Goal: Information Seeking & Learning: Understand process/instructions

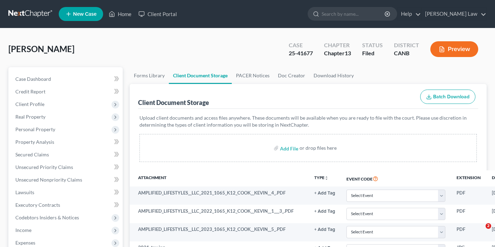
select select "0"
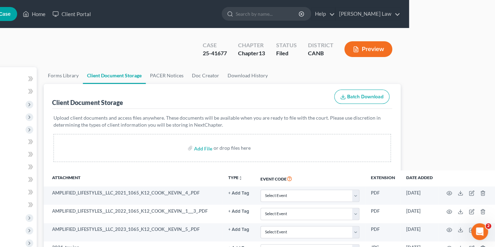
scroll to position [0, 86]
click at [69, 14] on link "Client Portal" at bounding box center [71, 14] width 45 height 13
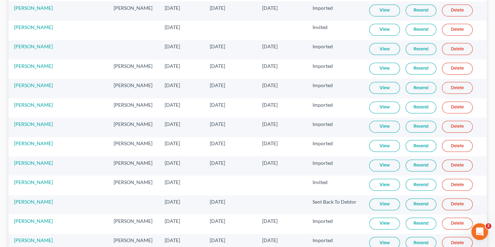
scroll to position [25, 0]
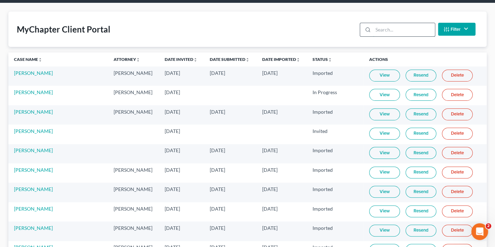
click at [394, 34] on input "search" at bounding box center [404, 29] width 62 height 13
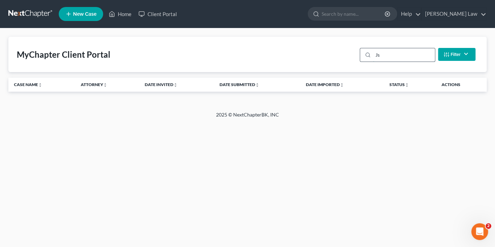
scroll to position [0, 0]
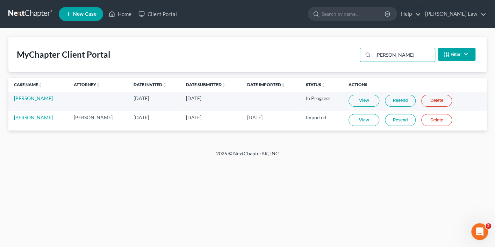
type input "[PERSON_NAME]"
click at [48, 116] on link "[PERSON_NAME]" at bounding box center [33, 117] width 39 height 6
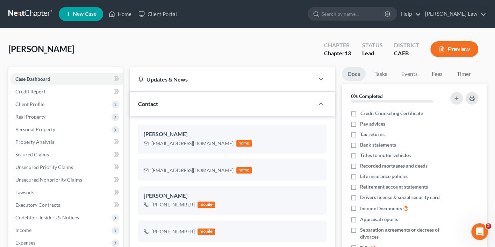
click at [445, 46] on button "Preview" at bounding box center [454, 49] width 48 height 16
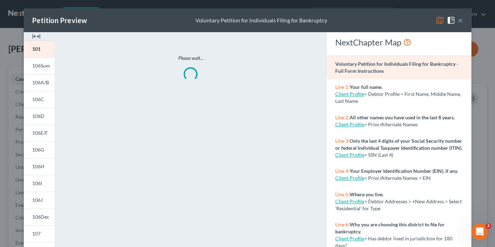
click at [434, 21] on div "Petition Preview Voluntary Petition for Individuals Filing for Bankruptcy ×" at bounding box center [247, 20] width 447 height 24
click at [438, 21] on img at bounding box center [439, 20] width 8 height 8
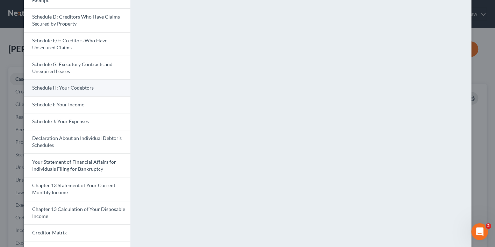
scroll to position [142, 0]
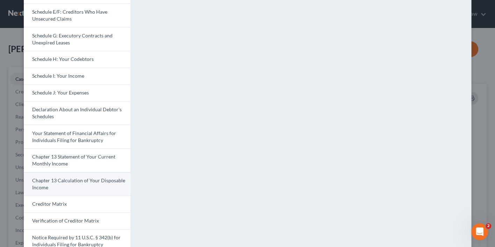
click at [78, 177] on span "Chapter 13 Calculation of Your Disposable Income" at bounding box center [78, 183] width 93 height 13
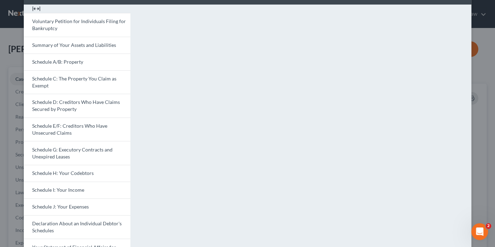
scroll to position [37, 0]
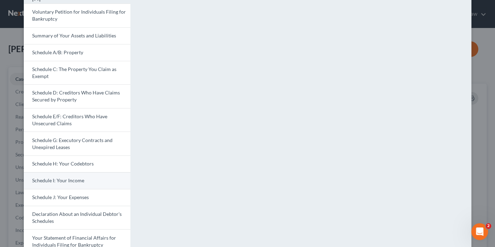
click at [65, 177] on span "Schedule I: Your Income" at bounding box center [58, 180] width 52 height 6
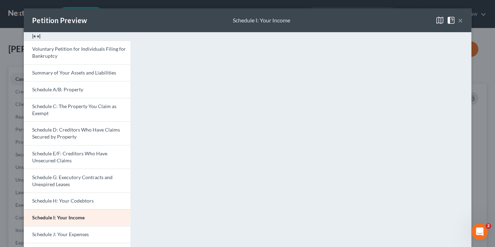
scroll to position [0, 0]
click at [461, 22] on button "×" at bounding box center [460, 20] width 5 height 8
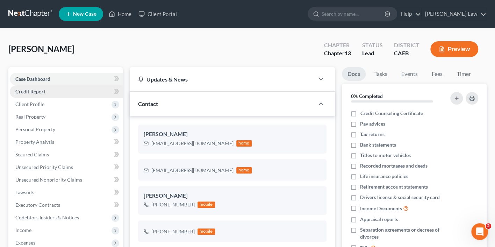
click at [88, 90] on link "Credit Report" at bounding box center [66, 91] width 113 height 13
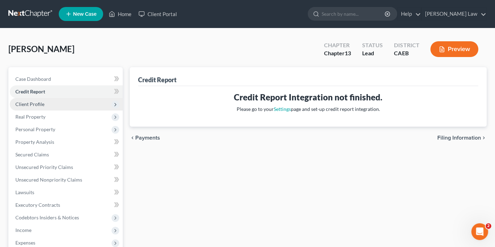
click at [82, 103] on span "Client Profile" at bounding box center [66, 104] width 113 height 13
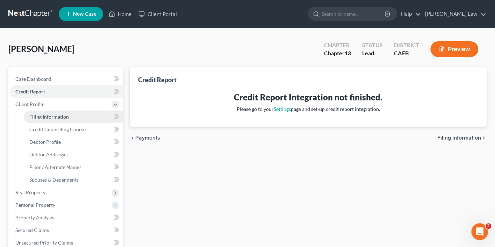
click at [77, 113] on link "Filing Information" at bounding box center [73, 116] width 99 height 13
select select "1"
select select "0"
select select "3"
select select "4"
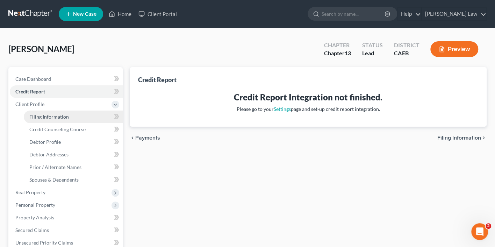
select select "1"
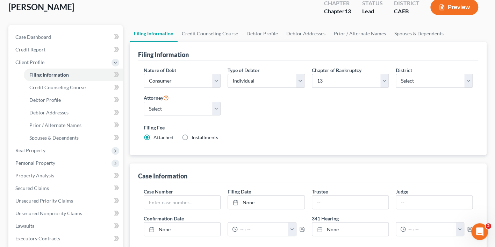
scroll to position [42, 0]
select select "0"
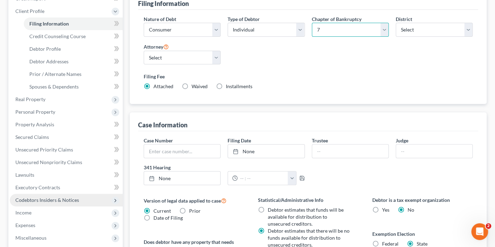
scroll to position [93, 0]
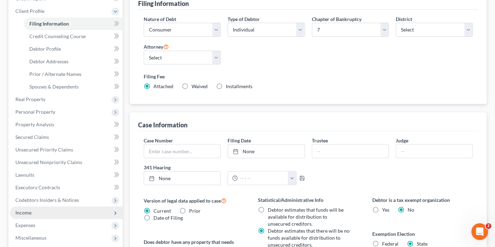
click at [48, 206] on span "Income" at bounding box center [66, 212] width 113 height 13
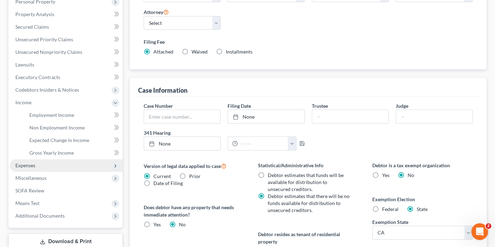
scroll to position [156, 0]
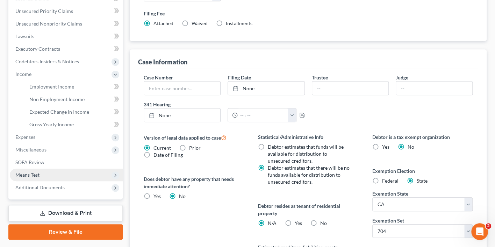
click at [53, 168] on span "Means Test" at bounding box center [66, 174] width 113 height 13
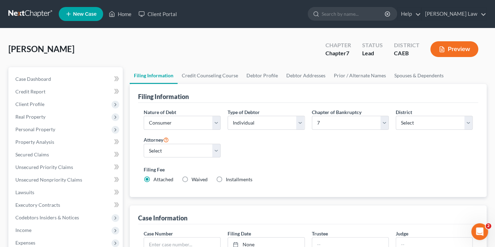
scroll to position [0, 0]
click at [456, 49] on button "Preview" at bounding box center [454, 49] width 48 height 16
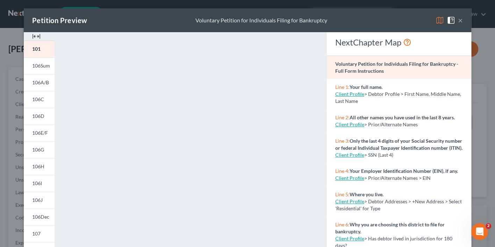
click at [440, 17] on img at bounding box center [439, 20] width 8 height 8
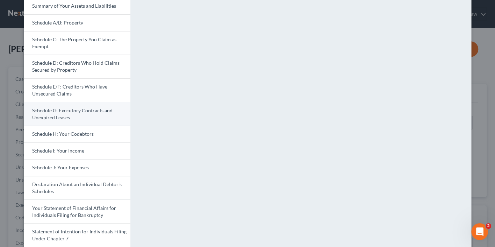
scroll to position [111, 0]
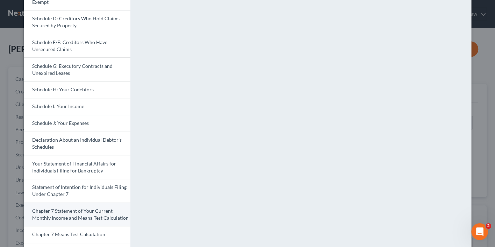
click at [78, 208] on span "Chapter 7 Statement of Your Current Monthly Income and Means-Test Calculation" at bounding box center [80, 214] width 96 height 13
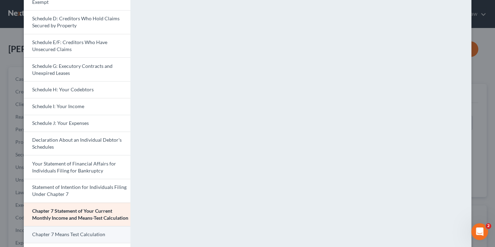
click at [79, 233] on span "Chapter 7 Means Test Calculation" at bounding box center [68, 234] width 73 height 6
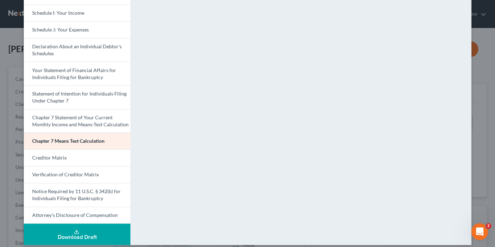
scroll to position [204, 0]
click at [104, 115] on span "Chapter 7 Statement of Your Current Monthly Income and Means-Test Calculation" at bounding box center [80, 121] width 96 height 13
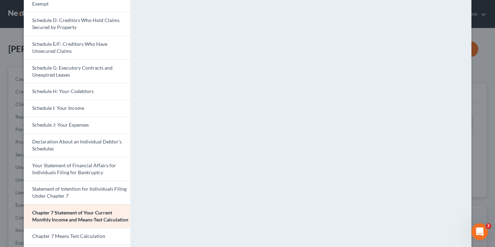
scroll to position [140, 0]
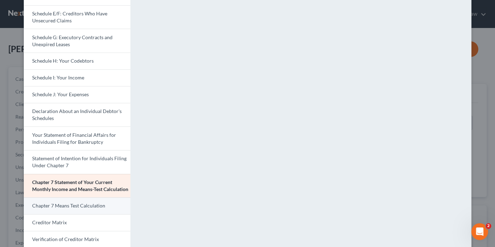
click at [93, 205] on span "Chapter 7 Means Test Calculation" at bounding box center [68, 205] width 73 height 6
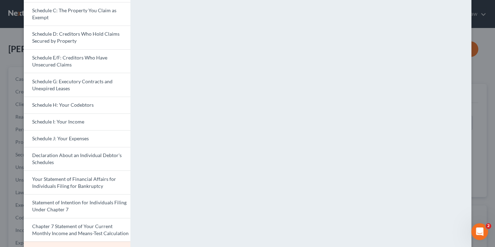
scroll to position [71, 0]
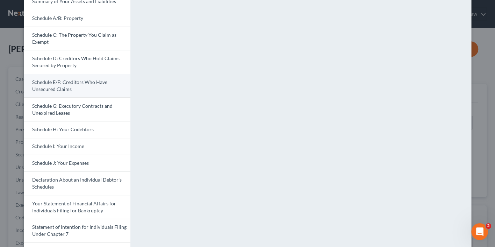
click at [72, 76] on link "Schedule E/F: Creditors Who Have Unsecured Claims" at bounding box center [77, 86] width 107 height 24
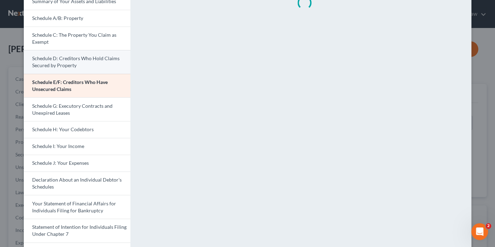
click at [79, 57] on span "Schedule D: Creditors Who Hold Claims Secured by Property" at bounding box center [75, 61] width 87 height 13
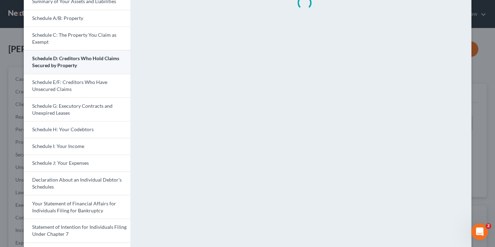
click at [79, 57] on span "Schedule D: Creditors Who Hold Claims Secured by Property" at bounding box center [75, 61] width 87 height 13
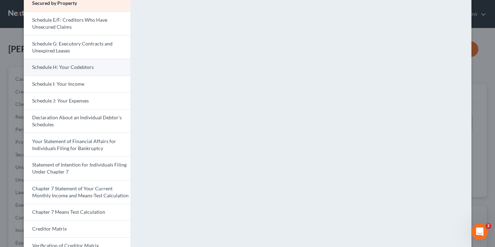
scroll to position [115, 0]
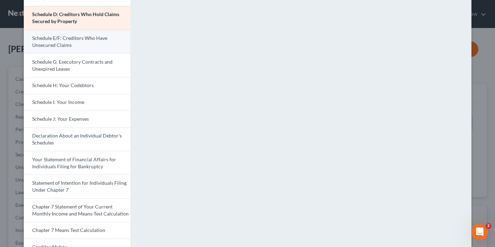
click at [101, 41] on link "Schedule E/F: Creditors Who Have Unsecured Claims" at bounding box center [77, 42] width 107 height 24
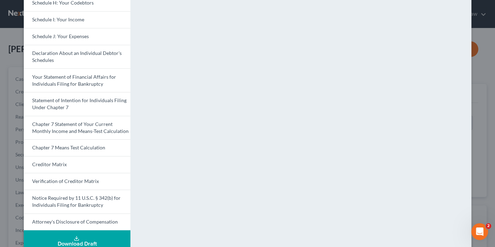
scroll to position [200, 0]
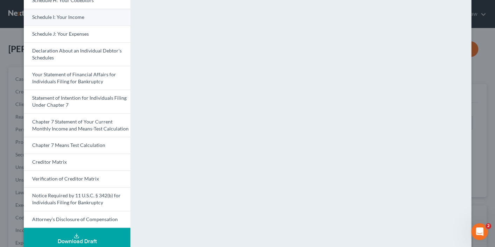
click at [98, 21] on link "Schedule I: Your Income" at bounding box center [77, 17] width 107 height 17
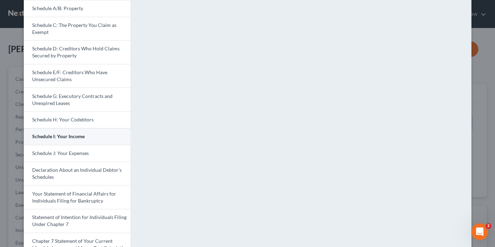
scroll to position [62, 0]
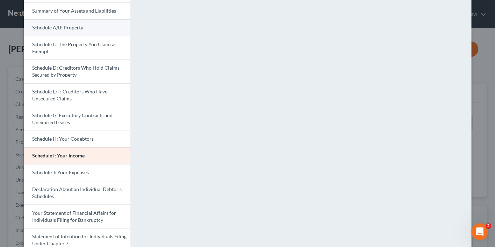
click at [100, 31] on link "Schedule A/B: Property" at bounding box center [77, 27] width 107 height 17
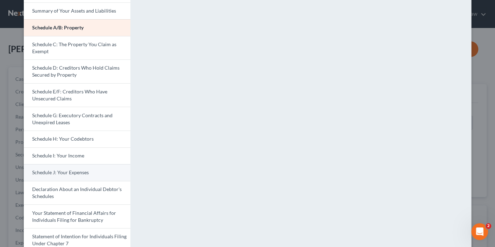
click at [100, 166] on link "Schedule J: Your Expenses" at bounding box center [77, 172] width 107 height 17
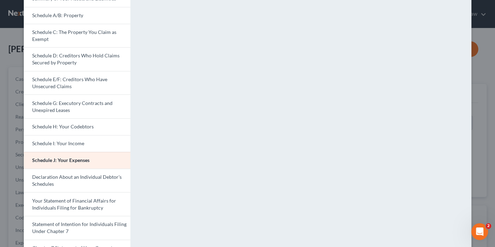
scroll to position [74, 0]
click at [87, 244] on span "Chapter 7 Statement of Your Current Monthly Income and Means-Test Calculation" at bounding box center [80, 250] width 96 height 13
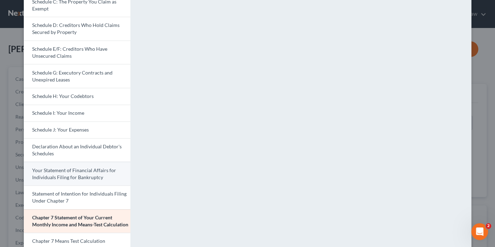
scroll to position [121, 0]
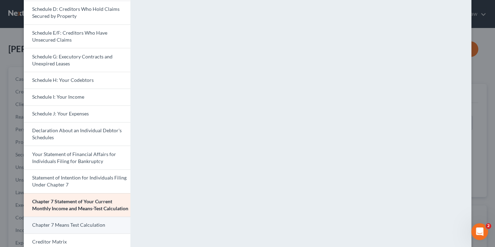
click at [84, 224] on span "Chapter 7 Means Test Calculation" at bounding box center [68, 225] width 73 height 6
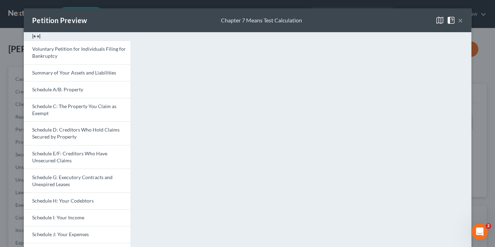
scroll to position [0, 0]
click at [77, 231] on span "Schedule J: Your Expenses" at bounding box center [60, 234] width 57 height 6
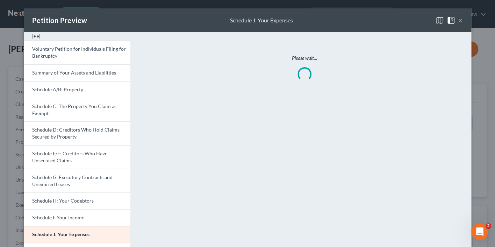
click at [77, 231] on span "Schedule J: Your Expenses" at bounding box center [60, 234] width 57 height 6
click at [60, 217] on link "Schedule I: Your Income" at bounding box center [77, 217] width 107 height 17
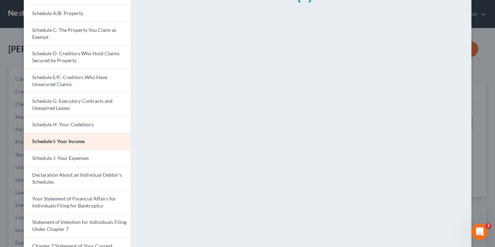
scroll to position [78, 0]
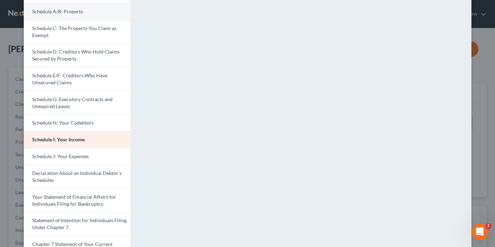
click at [95, 14] on link "Schedule A/B: Property" at bounding box center [77, 11] width 107 height 17
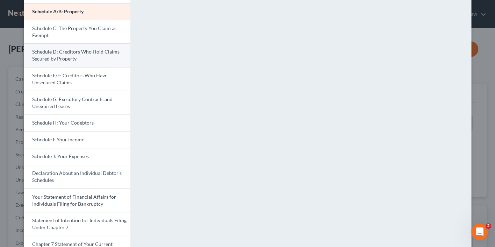
click at [83, 57] on link "Schedule D: Creditors Who Hold Claims Secured by Property" at bounding box center [77, 55] width 107 height 24
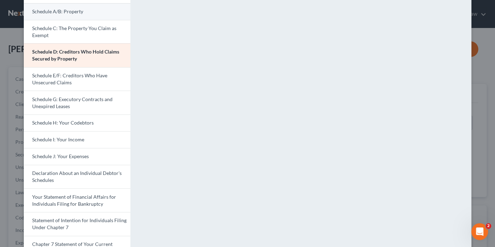
click at [97, 18] on link "Schedule A/B: Property" at bounding box center [77, 11] width 107 height 17
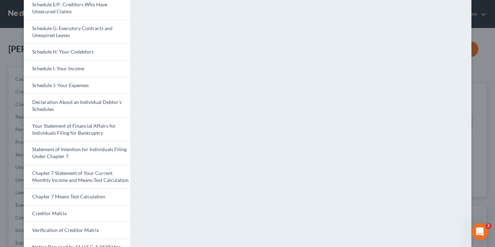
scroll to position [151, 0]
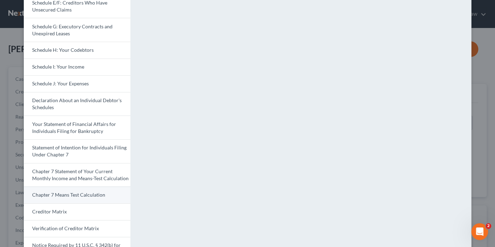
click at [91, 191] on span "Chapter 7 Means Test Calculation" at bounding box center [68, 194] width 73 height 6
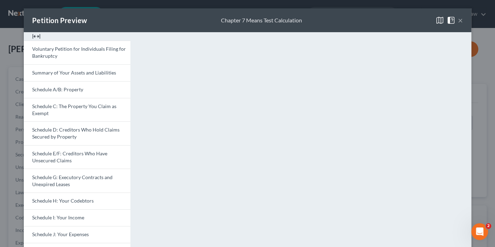
scroll to position [0, 0]
click at [461, 21] on button "×" at bounding box center [460, 20] width 5 height 8
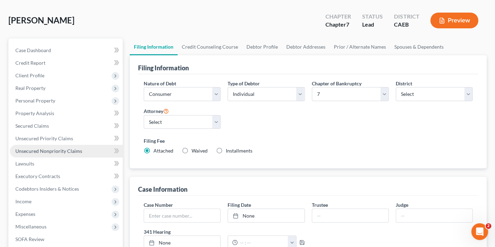
scroll to position [41, 0]
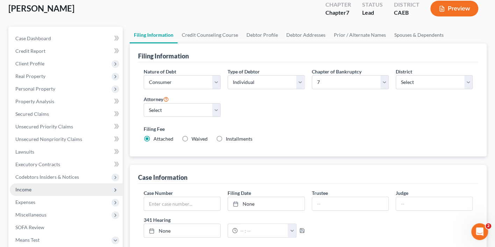
click at [69, 184] on span "Income" at bounding box center [66, 189] width 113 height 13
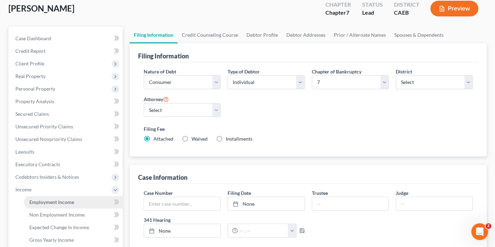
click at [67, 199] on span "Employment Income" at bounding box center [51, 202] width 45 height 6
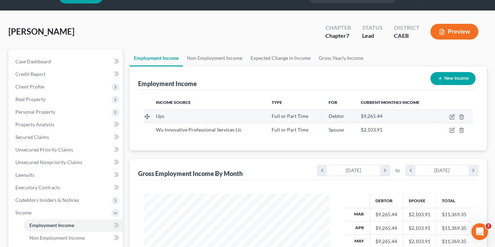
scroll to position [27, 0]
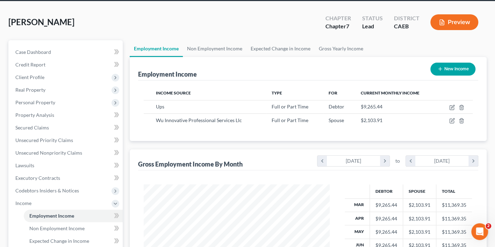
click at [458, 22] on button "Preview" at bounding box center [454, 22] width 48 height 16
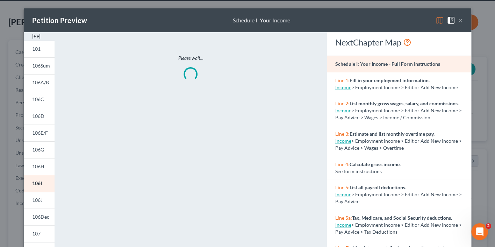
click at [438, 16] on img at bounding box center [439, 20] width 8 height 8
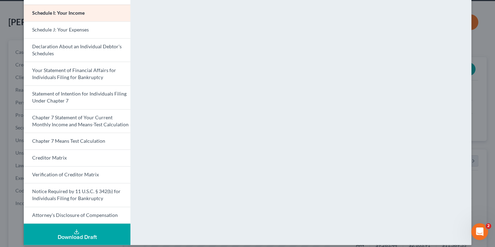
scroll to position [204, 0]
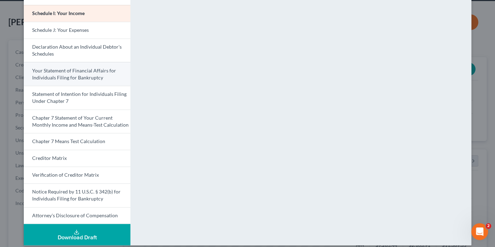
click at [89, 68] on span "Your Statement of Financial Affairs for Individuals Filing for Bankruptcy" at bounding box center [74, 73] width 84 height 13
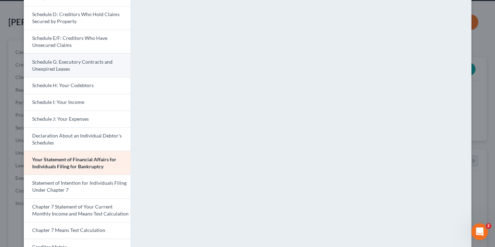
scroll to position [114, 0]
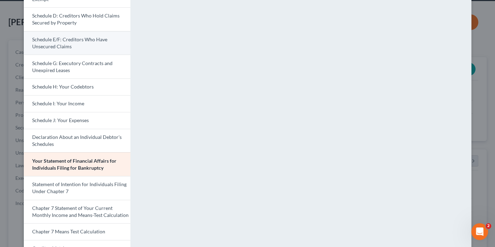
click at [90, 37] on span "Schedule E/F: Creditors Who Have Unsecured Claims" at bounding box center [69, 42] width 75 height 13
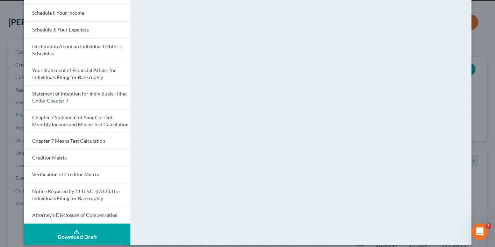
scroll to position [204, 0]
